Goal: Information Seeking & Learning: Learn about a topic

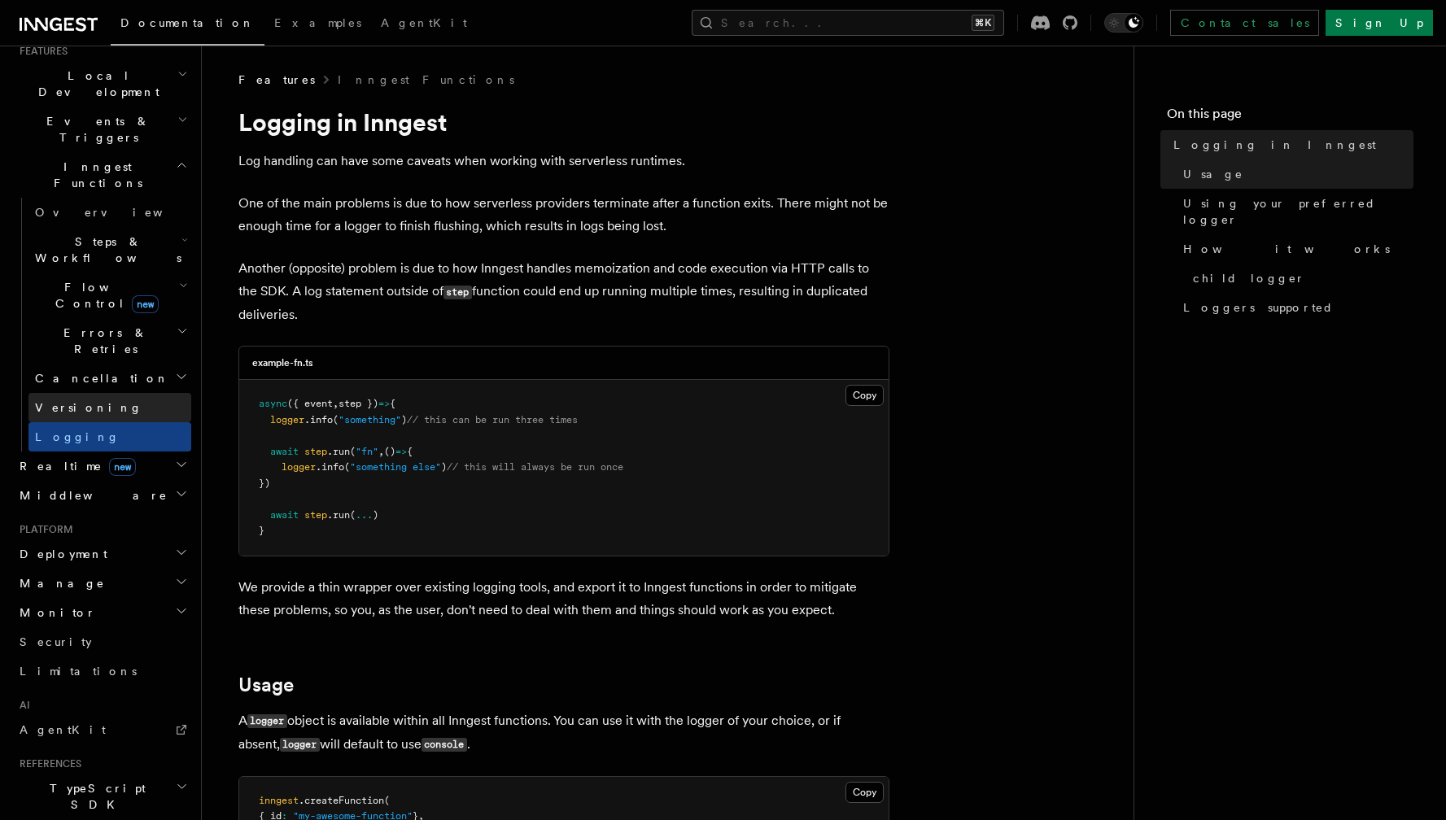
click at [91, 393] on link "Versioning" at bounding box center [109, 407] width 163 height 29
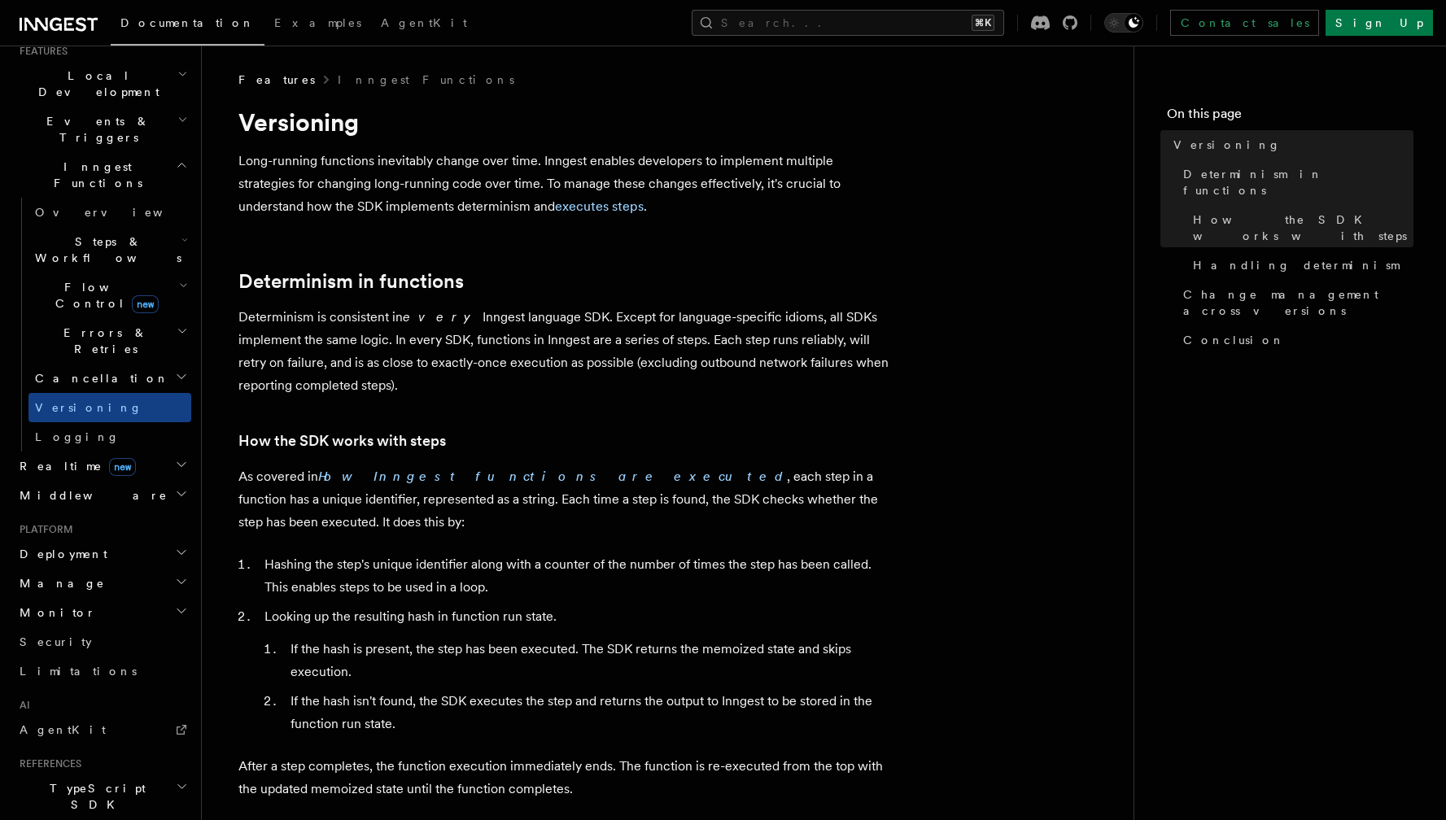
click at [78, 370] on span "Cancellation" at bounding box center [98, 378] width 141 height 16
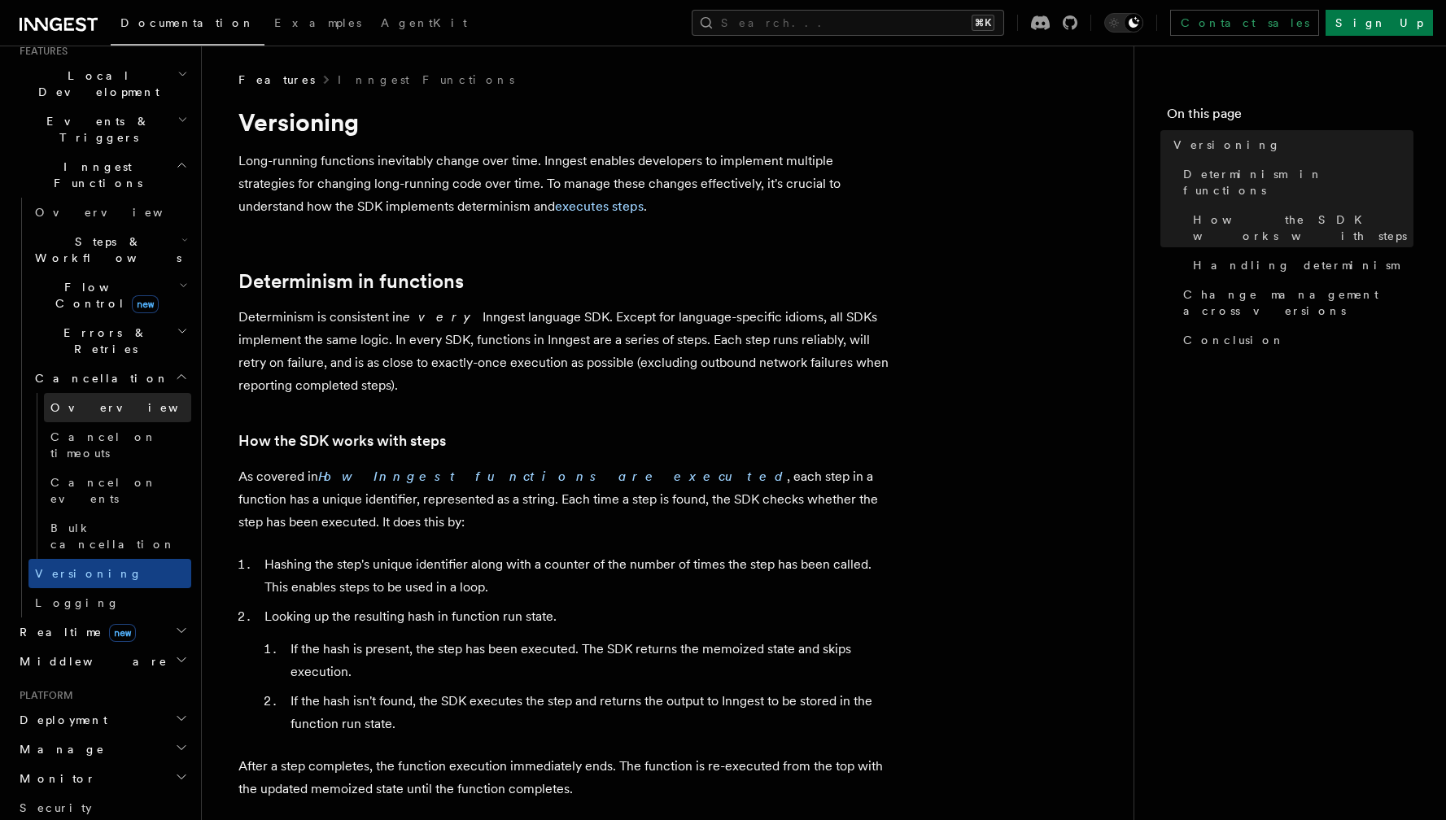
click at [85, 393] on link "Overview" at bounding box center [117, 407] width 147 height 29
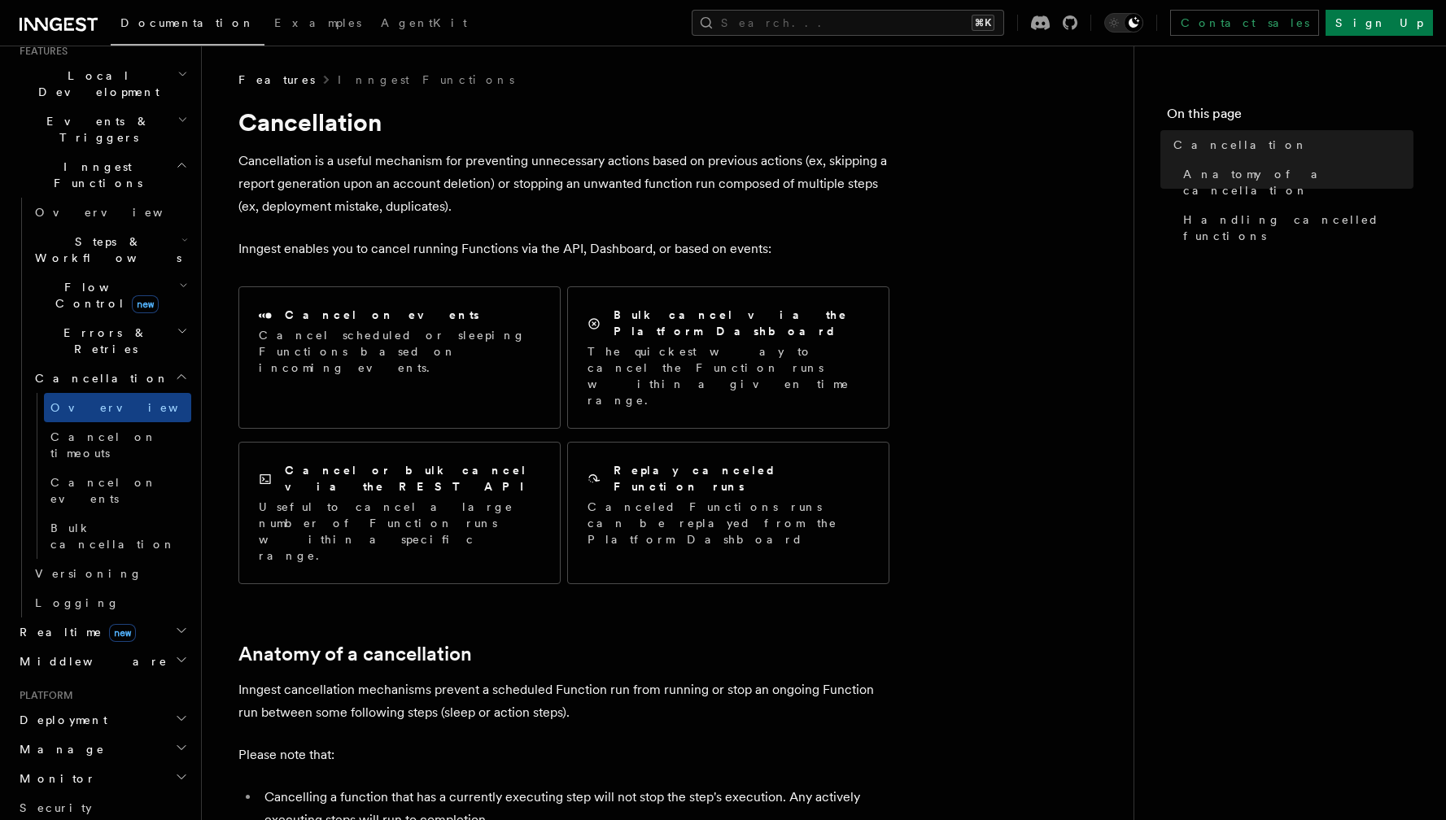
click at [110, 325] on span "Errors & Retries" at bounding box center [102, 341] width 148 height 33
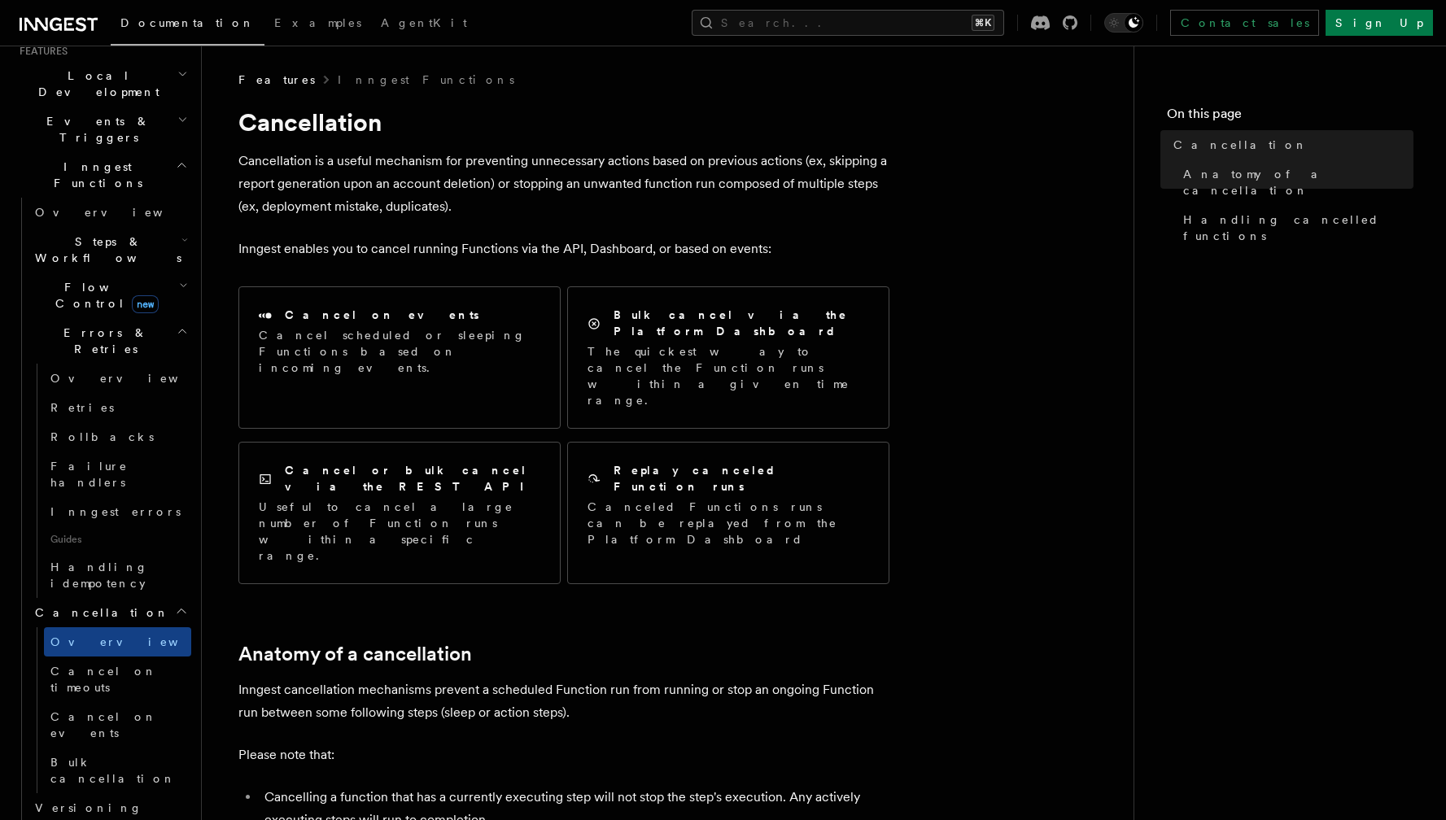
click at [149, 273] on h2 "Flow Control new" at bounding box center [109, 296] width 163 height 46
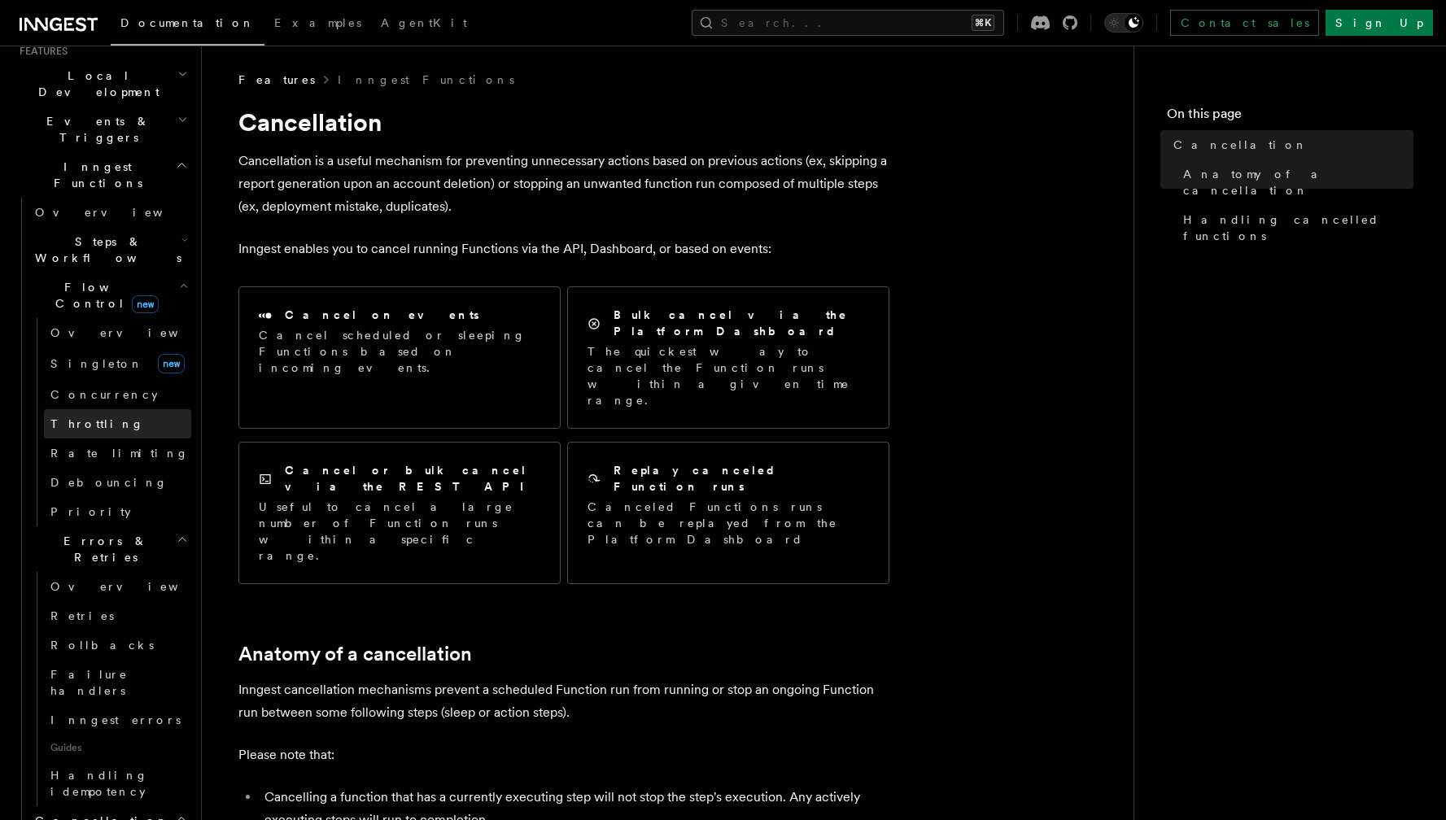
click at [107, 409] on link "Throttling" at bounding box center [117, 423] width 147 height 29
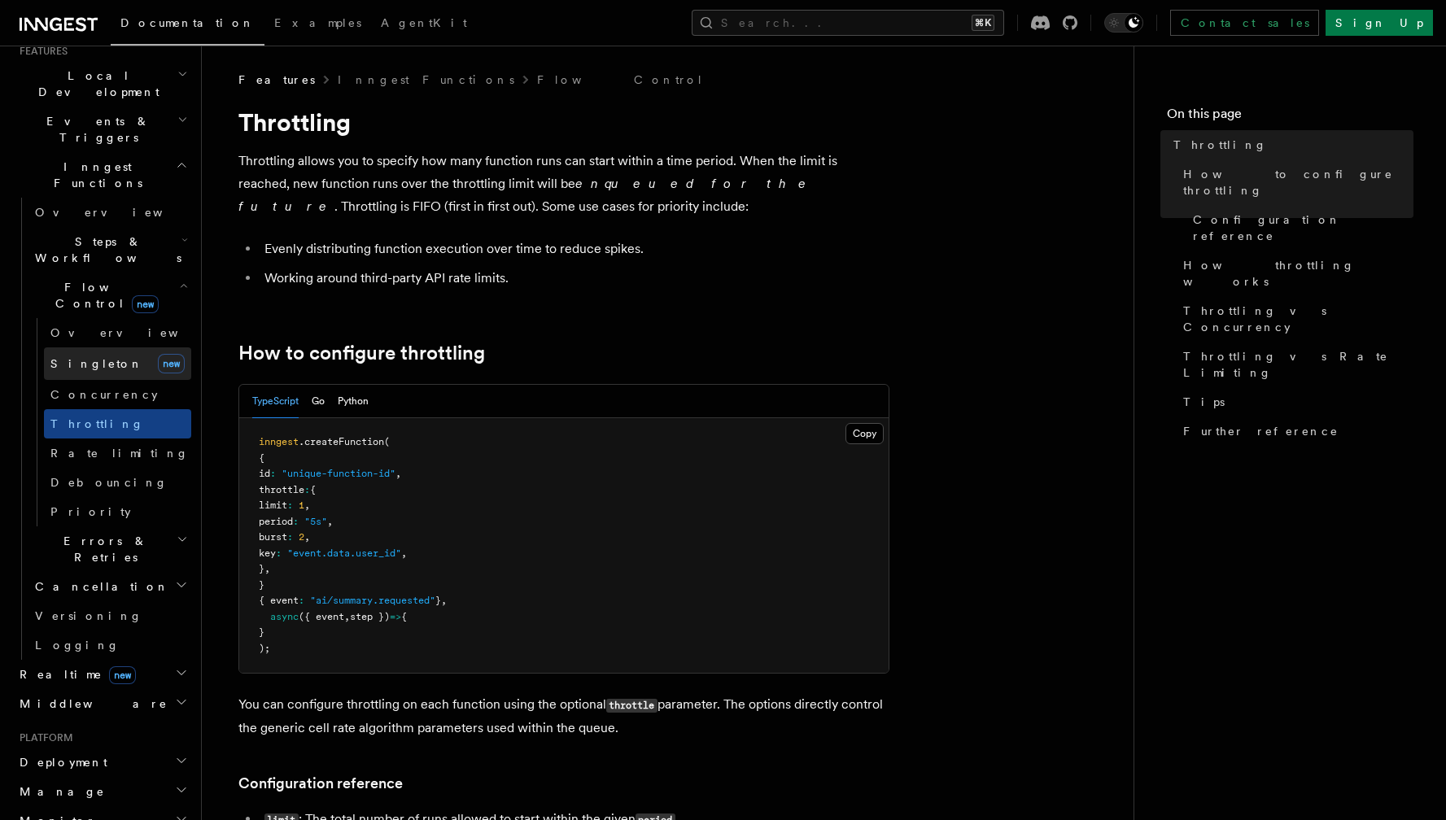
click at [106, 348] on link "[PERSON_NAME] new" at bounding box center [117, 364] width 147 height 33
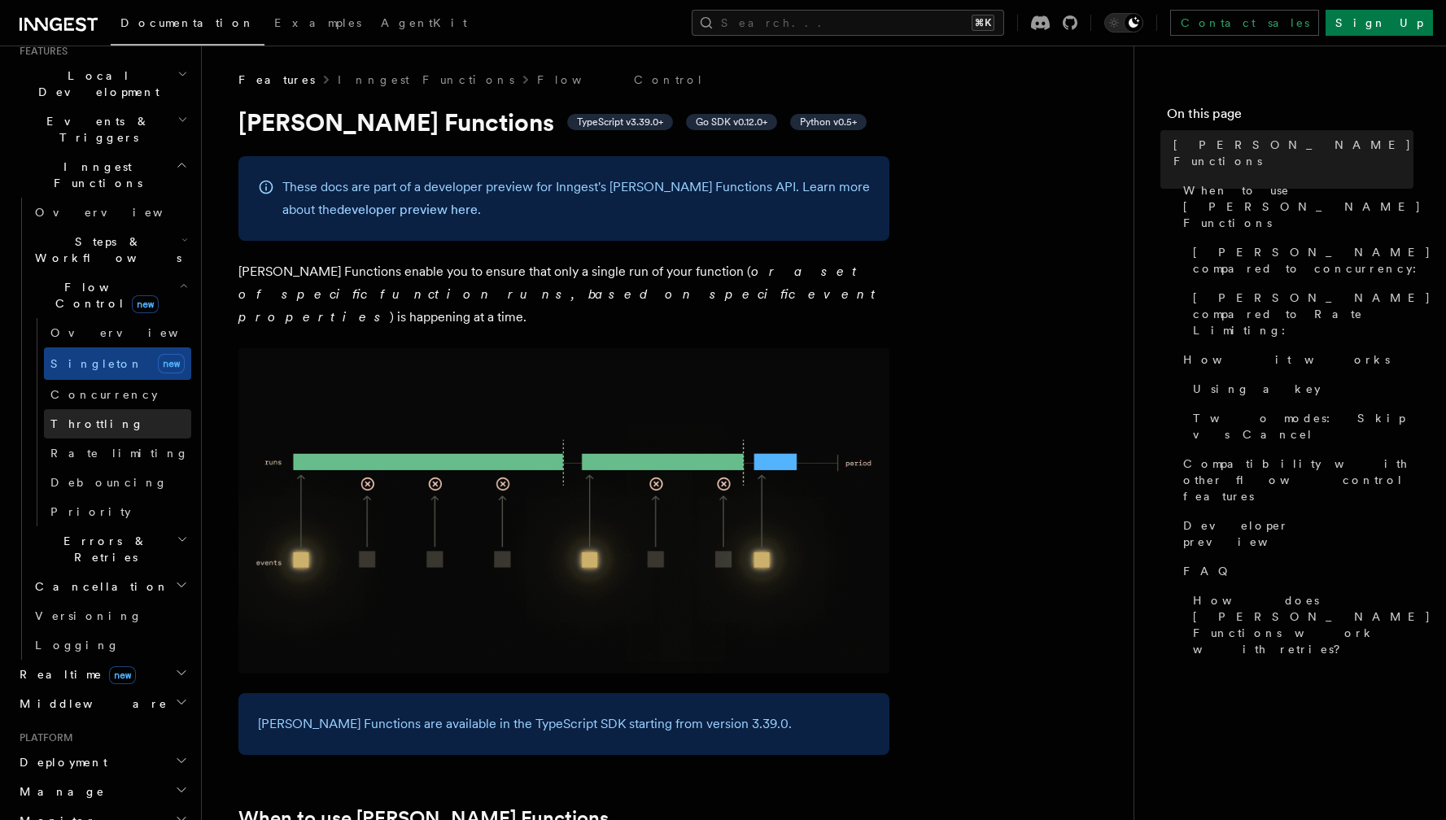
click at [105, 409] on link "Throttling" at bounding box center [117, 423] width 147 height 29
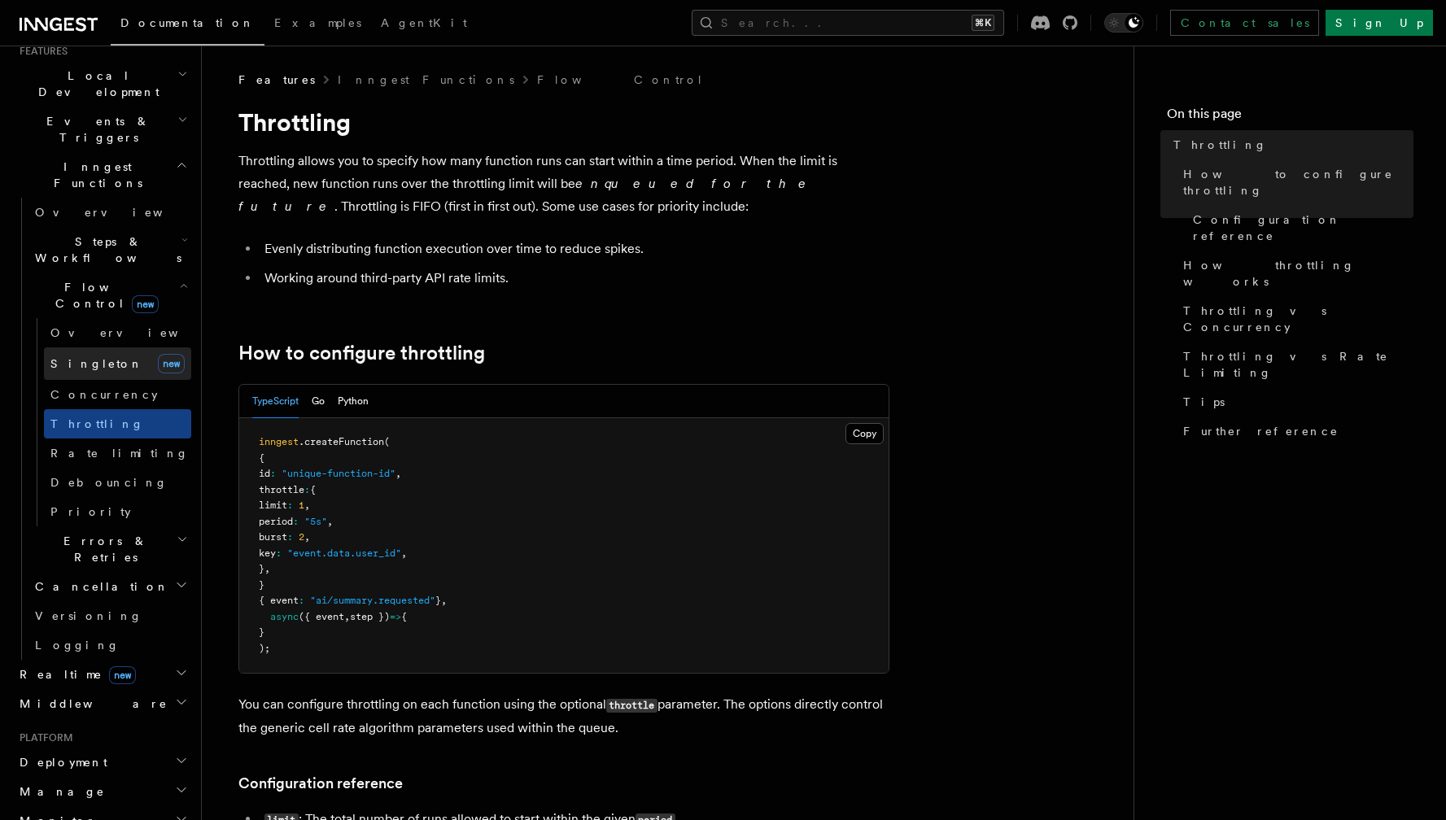
click at [118, 348] on link "[PERSON_NAME] new" at bounding box center [117, 364] width 147 height 33
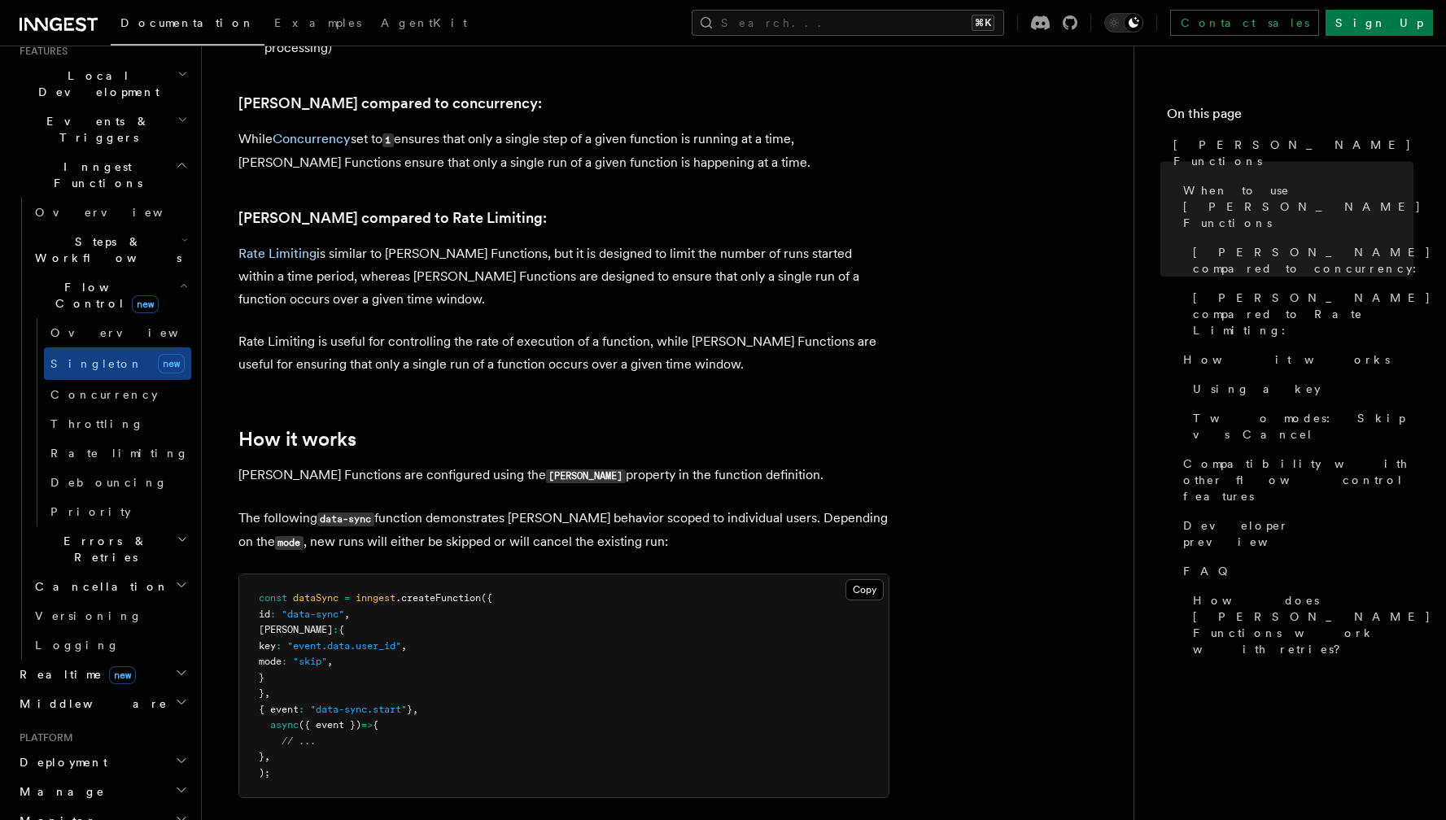
scroll to position [926, 0]
